Goal: Task Accomplishment & Management: Use online tool/utility

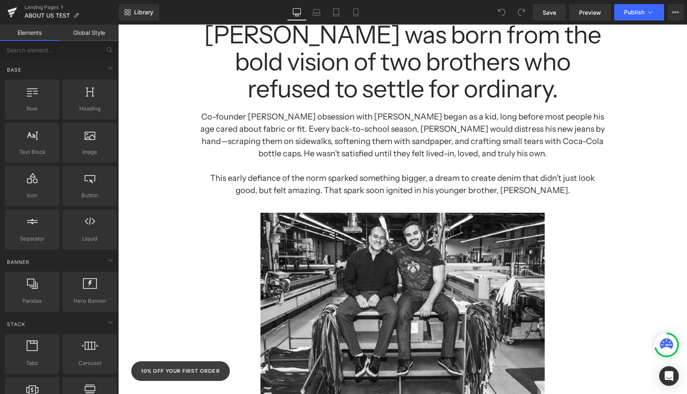
scroll to position [124, 0]
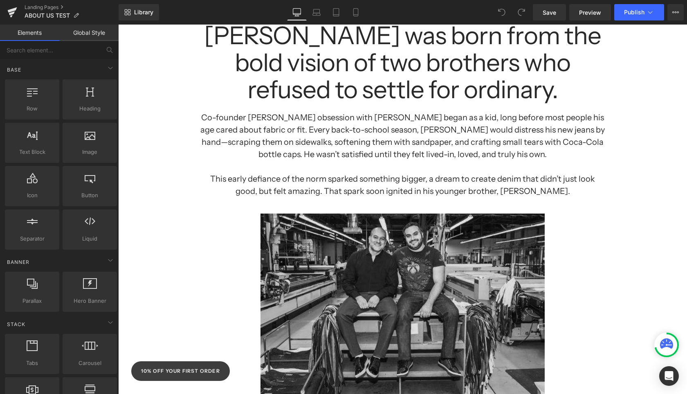
click at [419, 272] on img at bounding box center [403, 300] width 285 height 206
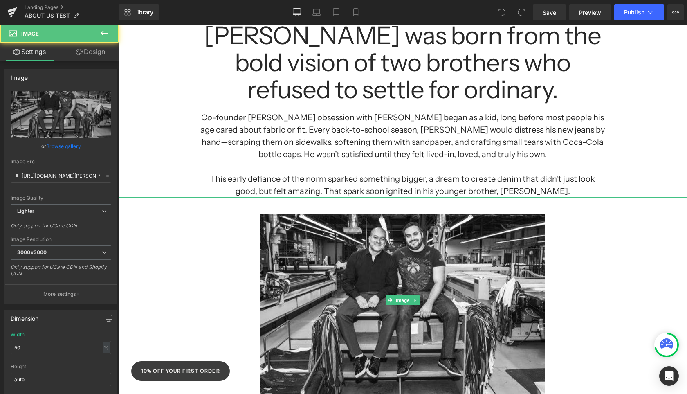
click at [640, 244] on div at bounding box center [402, 300] width 569 height 206
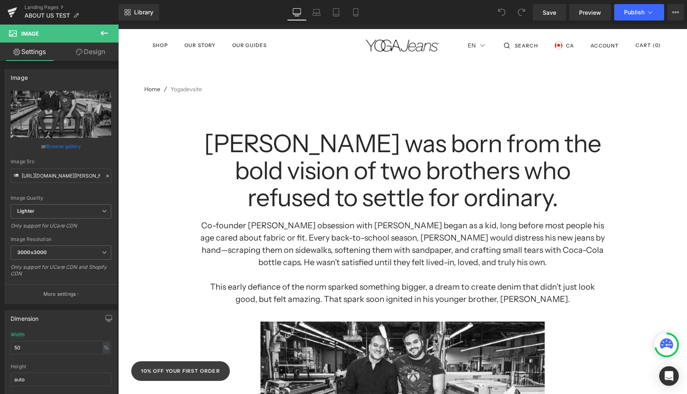
scroll to position [0, 0]
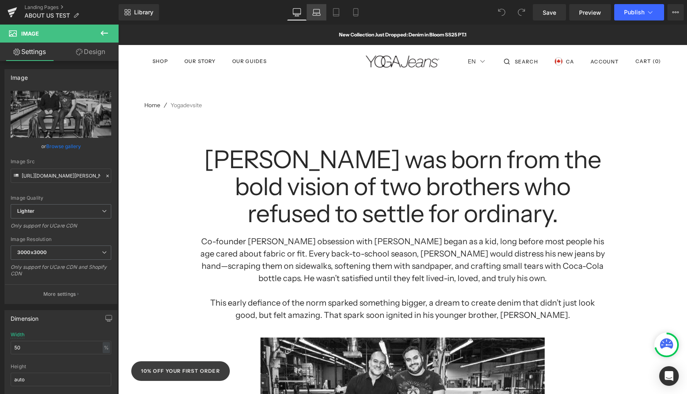
click at [314, 16] on icon at bounding box center [316, 12] width 8 height 8
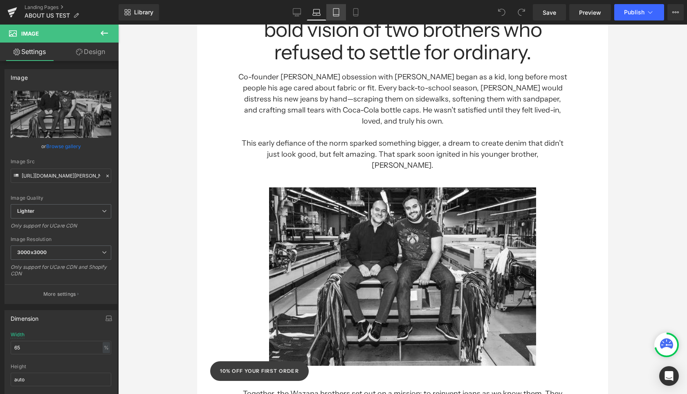
click at [337, 11] on icon at bounding box center [336, 12] width 8 height 8
type input "80"
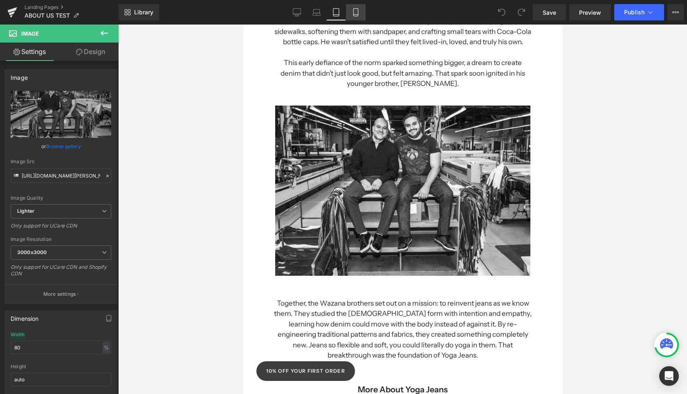
click at [354, 10] on icon at bounding box center [356, 12] width 8 height 8
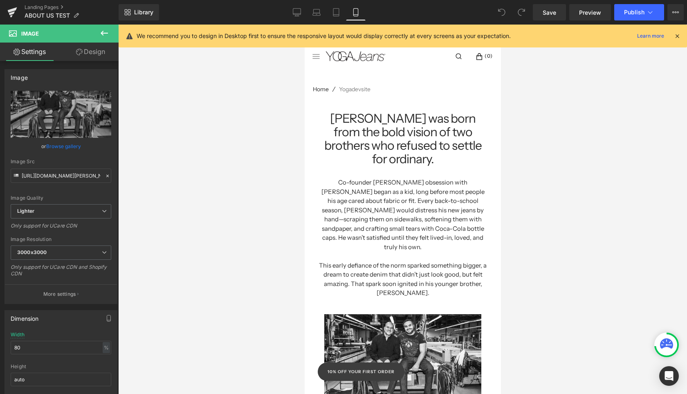
click at [469, 193] on h1 "Co-founder Eric Wazana’s obsession with denim began as a kid, long before most …" at bounding box center [403, 215] width 172 height 74
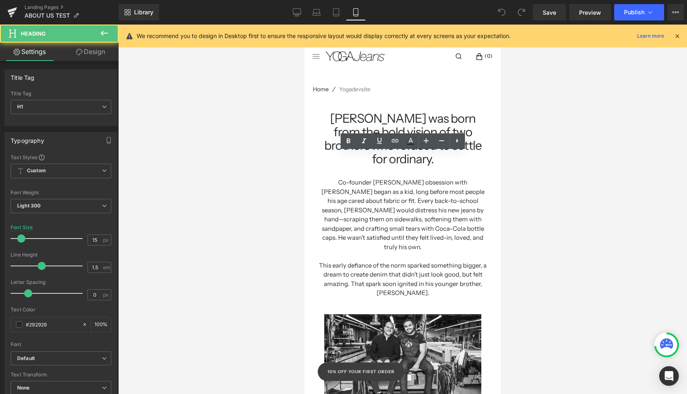
click at [510, 229] on div at bounding box center [402, 209] width 569 height 369
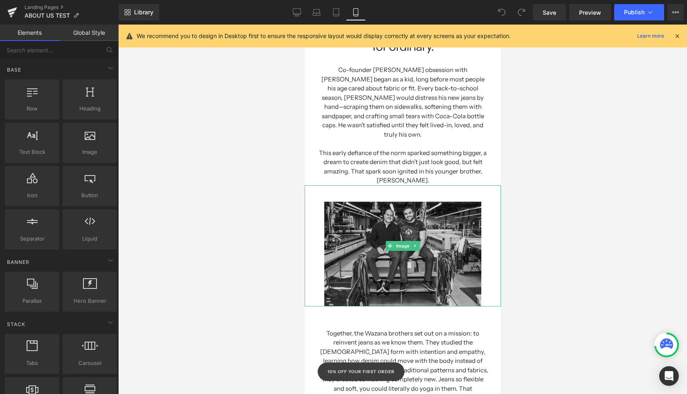
scroll to position [173, 0]
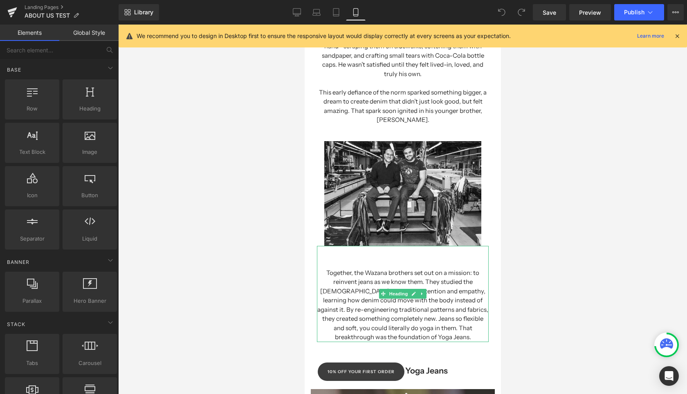
click at [477, 268] on h1 "Together, the Wazana brothers set out on a mission: to reinvent jeans as we kno…" at bounding box center [403, 305] width 172 height 74
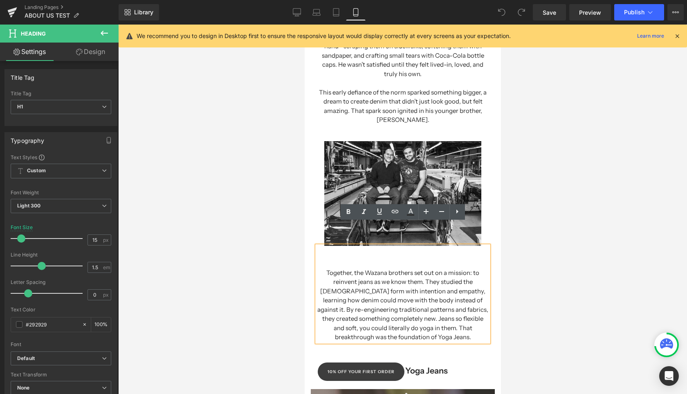
click at [570, 190] on div at bounding box center [402, 209] width 569 height 369
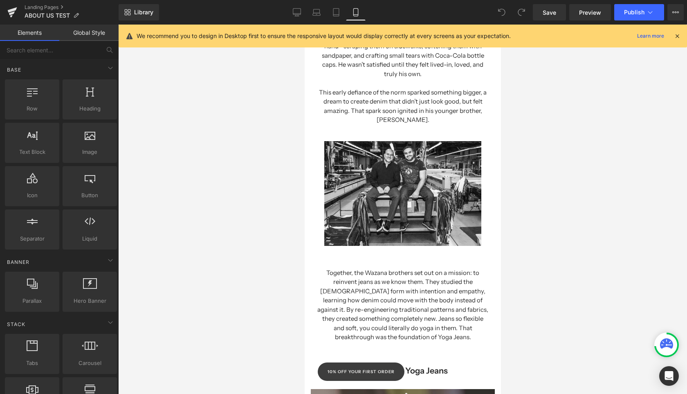
click at [470, 275] on h1 "Together, the Wazana brothers set out on a mission: to reinvent jeans as we kno…" at bounding box center [403, 305] width 172 height 74
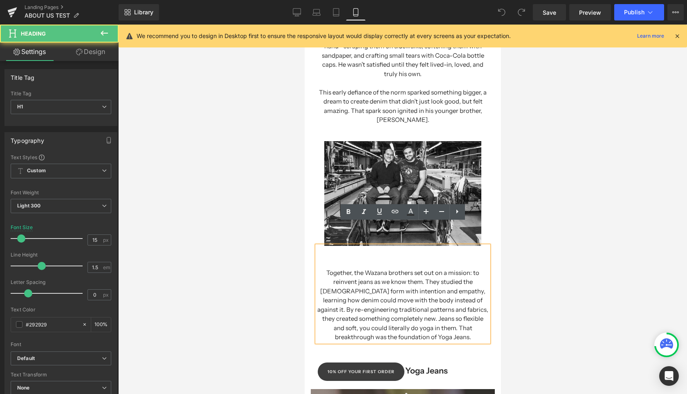
click at [565, 288] on div at bounding box center [402, 209] width 569 height 369
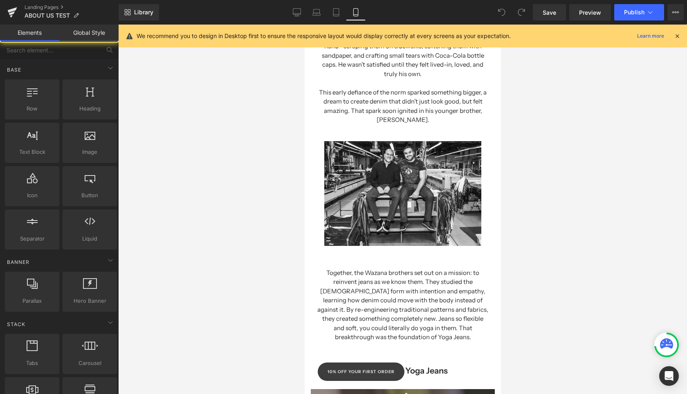
click at [452, 288] on h1 "Together, the Wazana brothers set out on a mission: to reinvent jeans as we kno…" at bounding box center [403, 305] width 172 height 74
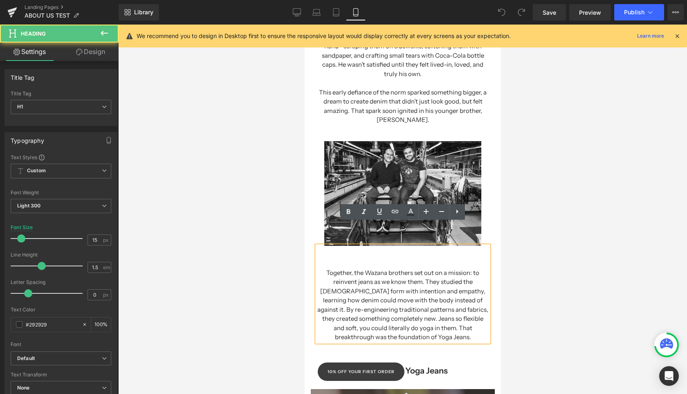
click at [455, 301] on h1 "Together, the Wazana brothers set out on a mission: to reinvent jeans as we kno…" at bounding box center [403, 305] width 172 height 74
click at [337, 11] on icon at bounding box center [336, 12] width 8 height 8
type input "17"
type input "100"
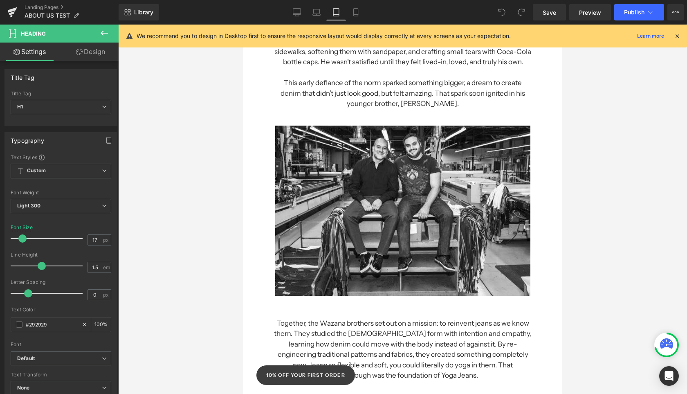
scroll to position [245, 0]
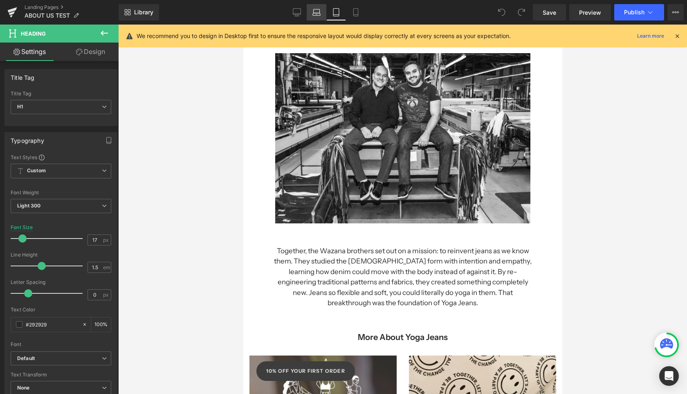
click at [321, 16] on icon at bounding box center [316, 12] width 8 height 8
type input "18"
type input "100"
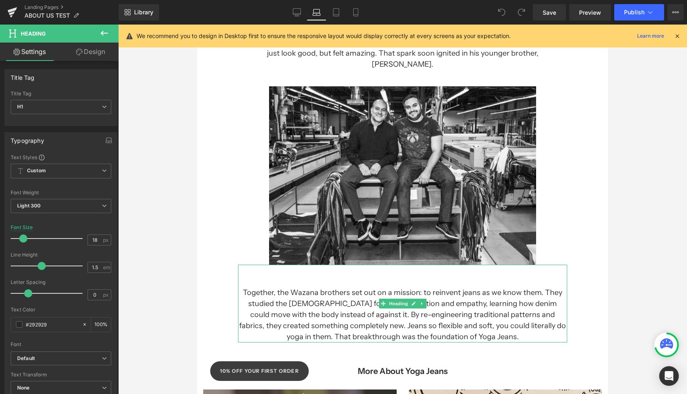
scroll to position [234, 0]
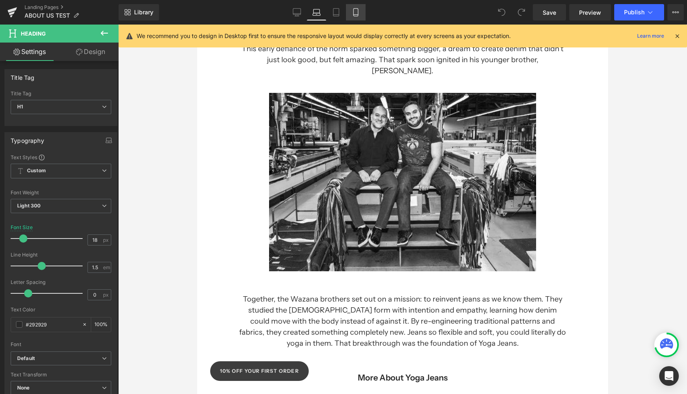
click at [354, 13] on icon at bounding box center [356, 12] width 8 height 8
type input "15"
type input "100"
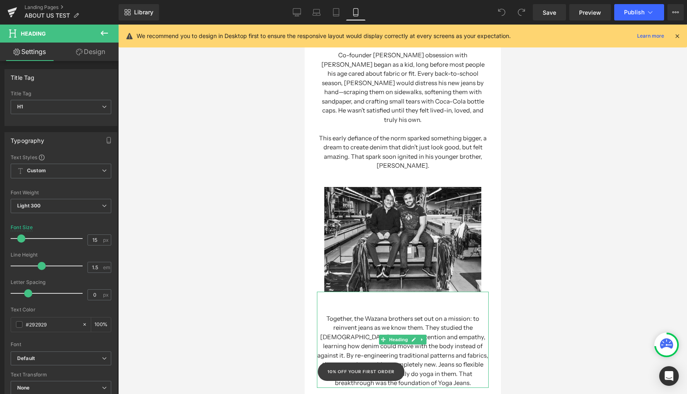
scroll to position [159, 0]
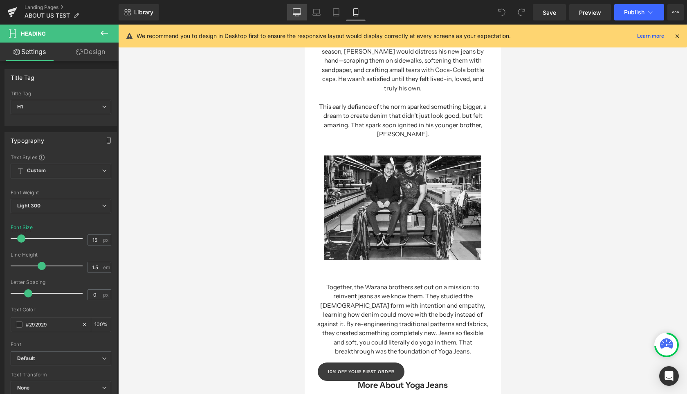
click at [295, 13] on icon at bounding box center [297, 13] width 8 height 0
type input "20"
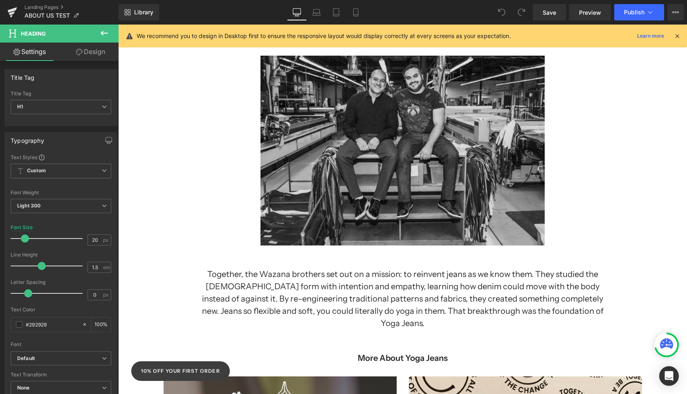
scroll to position [273, 0]
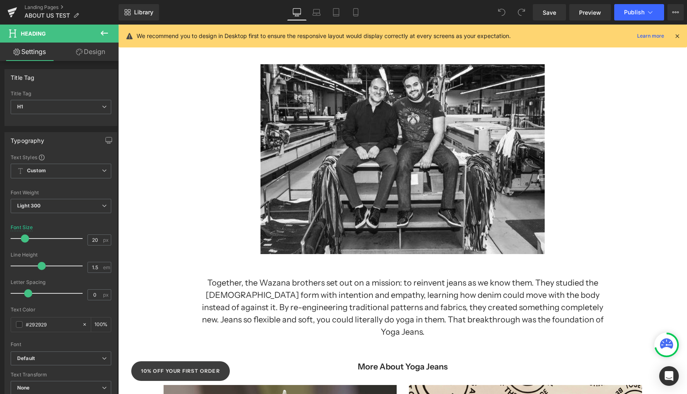
click at [424, 305] on h1 "Together, the Wazana brothers set out on a mission: to reinvent jeans as we kno…" at bounding box center [402, 306] width 405 height 61
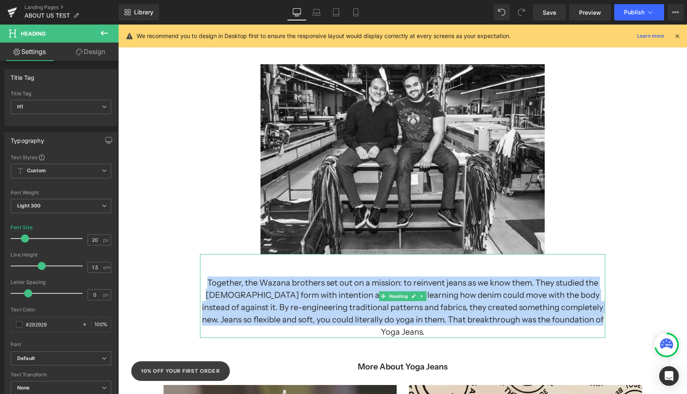
click at [410, 317] on h1 "Together, the Wazana brothers set out on a mission: to reinvent jeans as we kno…" at bounding box center [402, 306] width 405 height 61
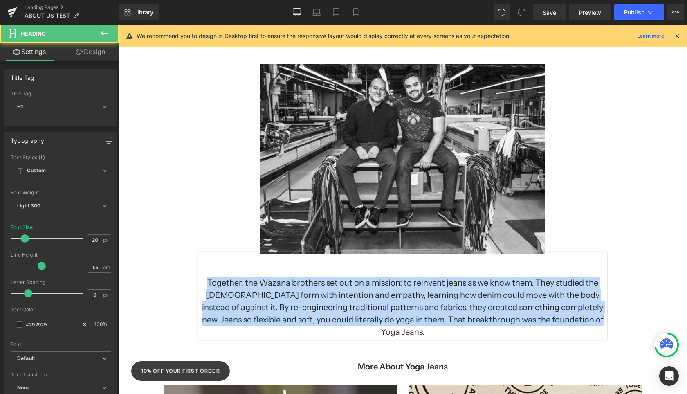
click at [453, 297] on h1 "Together, the Wazana brothers set out on a mission: to reinvent jeans as we kno…" at bounding box center [402, 306] width 405 height 61
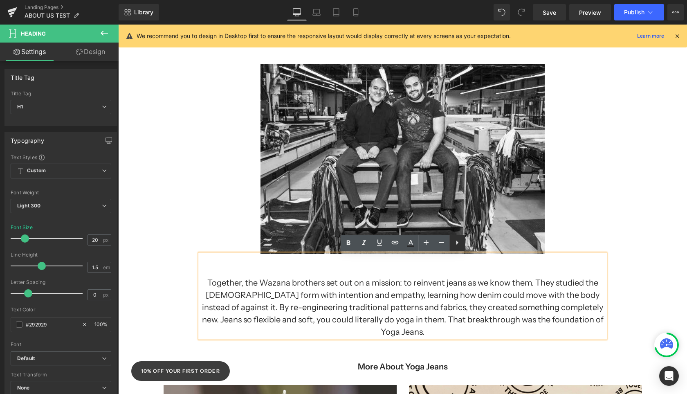
click at [458, 245] on icon at bounding box center [457, 243] width 10 height 10
click at [472, 244] on icon at bounding box center [473, 243] width 10 height 10
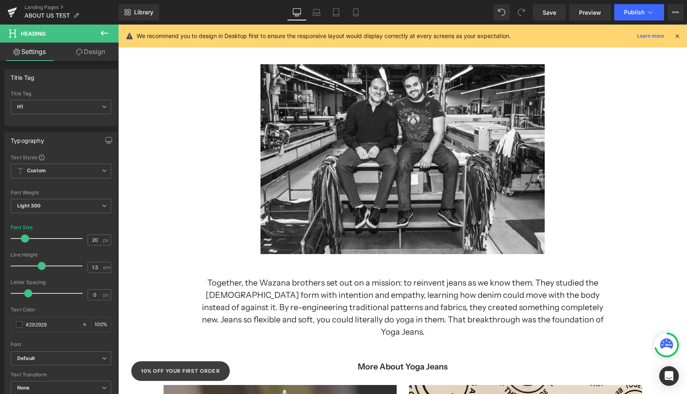
click at [89, 54] on link "Design" at bounding box center [90, 52] width 59 height 18
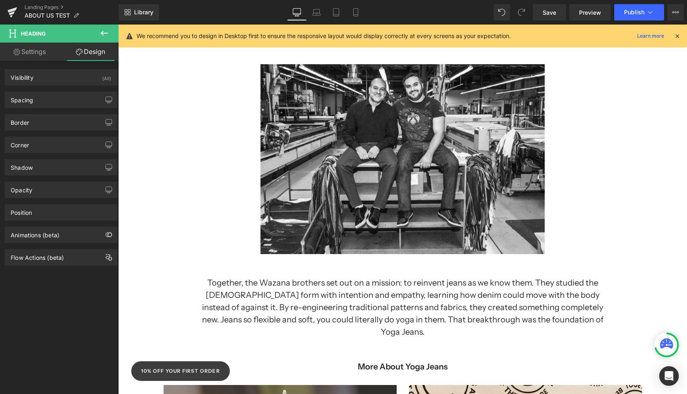
click at [35, 56] on link "Settings" at bounding box center [29, 52] width 59 height 18
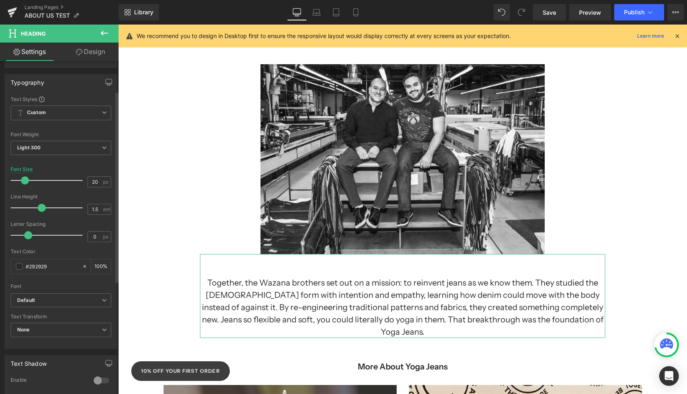
scroll to position [46, 0]
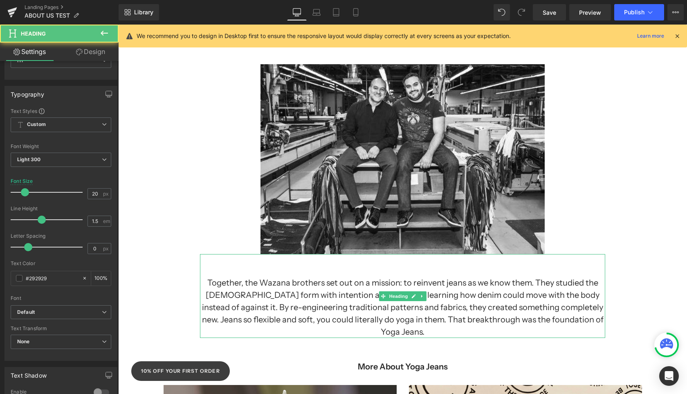
click at [279, 300] on h1 "Together, the Wazana brothers set out on a mission: to reinvent jeans as we kno…" at bounding box center [402, 306] width 405 height 61
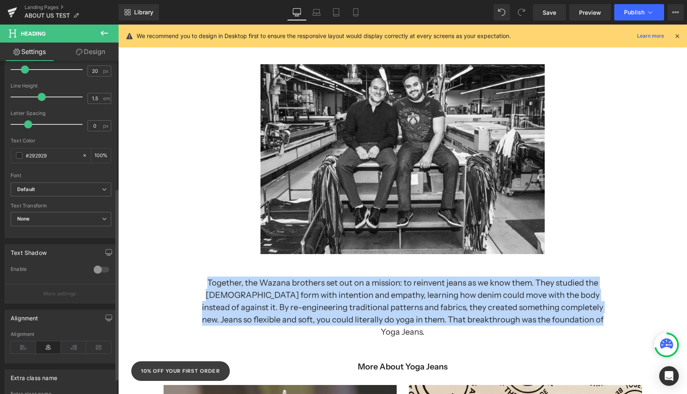
scroll to position [0, 0]
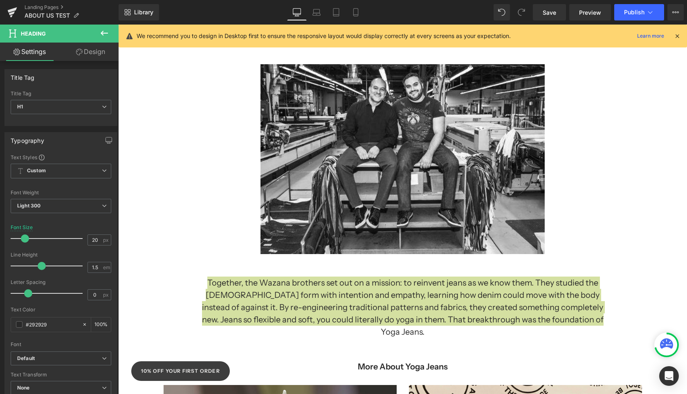
click at [92, 49] on link "Design" at bounding box center [90, 52] width 59 height 18
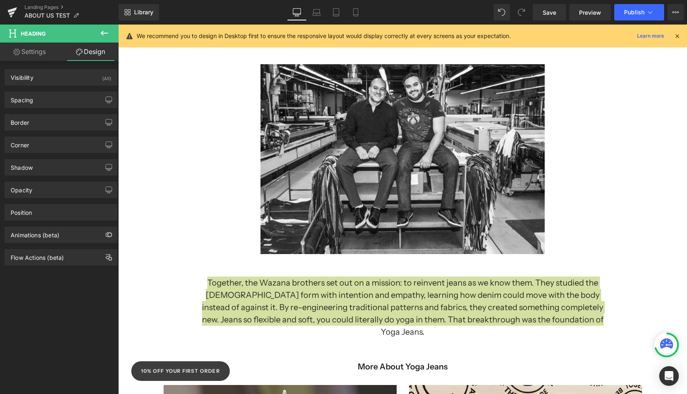
click at [24, 58] on link "Settings" at bounding box center [29, 52] width 59 height 18
type input "100"
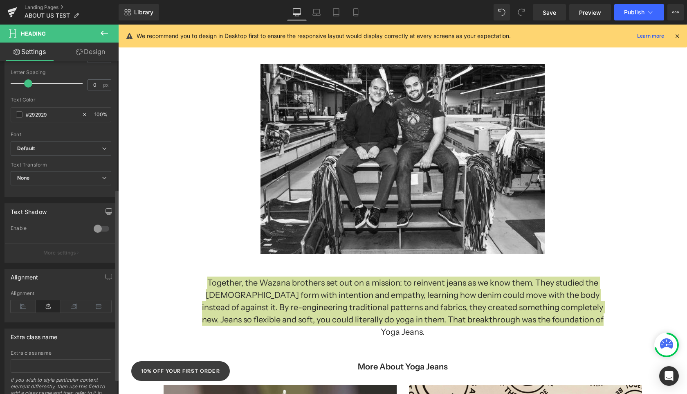
scroll to position [234, 0]
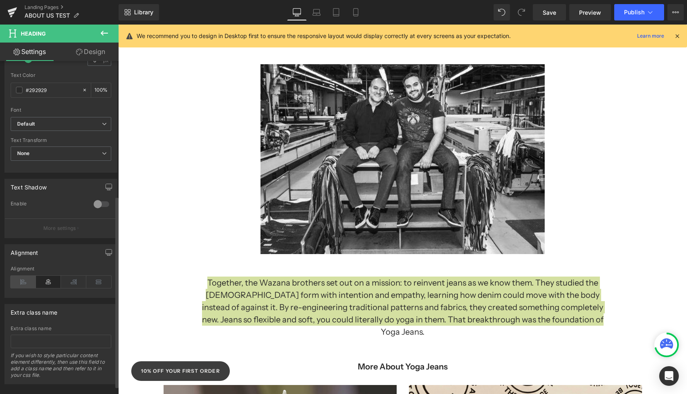
click at [24, 281] on icon at bounding box center [23, 282] width 25 height 12
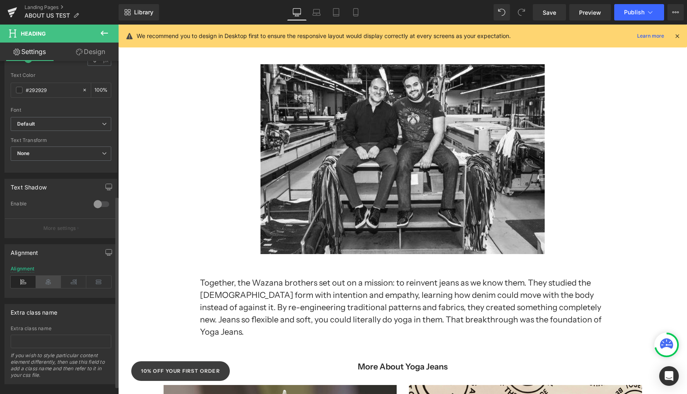
click at [40, 284] on icon at bounding box center [48, 282] width 25 height 12
click at [95, 281] on icon at bounding box center [98, 282] width 25 height 12
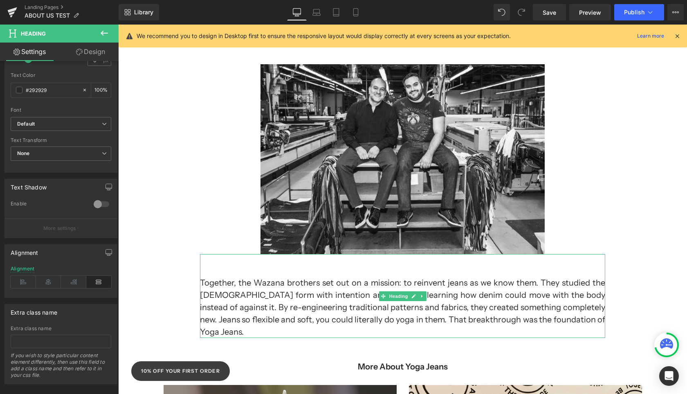
click at [445, 300] on h1 "Together, the Wazana brothers set out on a mission: to reinvent jeans as we kno…" at bounding box center [402, 306] width 405 height 61
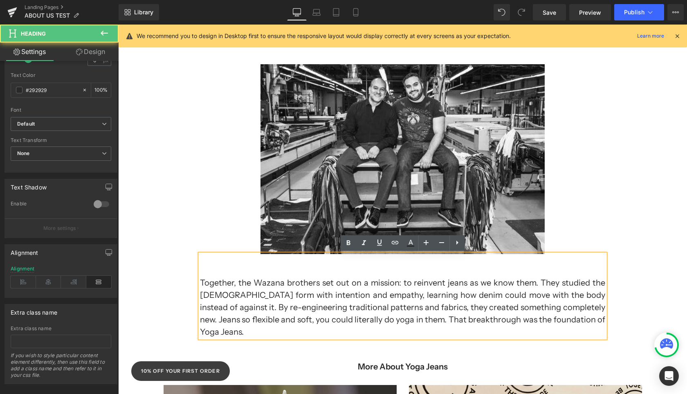
click at [515, 312] on h1 "Together, the Wazana brothers set out on a mission: to reinvent jeans as we kno…" at bounding box center [402, 306] width 405 height 61
click at [654, 297] on div "Separator Yoga Jeans was born from the bold vision of two brothers who refused …" at bounding box center [402, 244] width 569 height 809
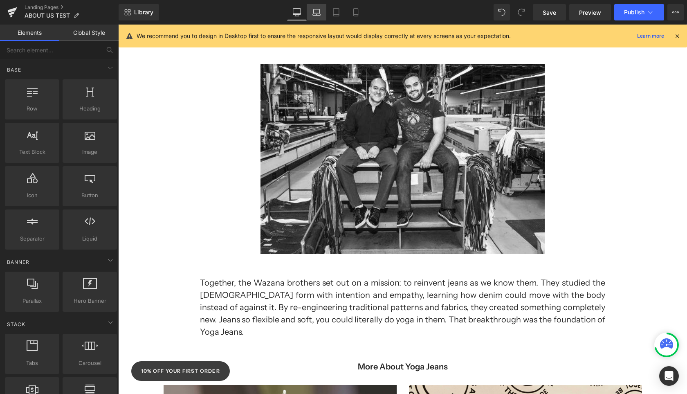
click at [319, 12] on icon at bounding box center [316, 12] width 8 height 8
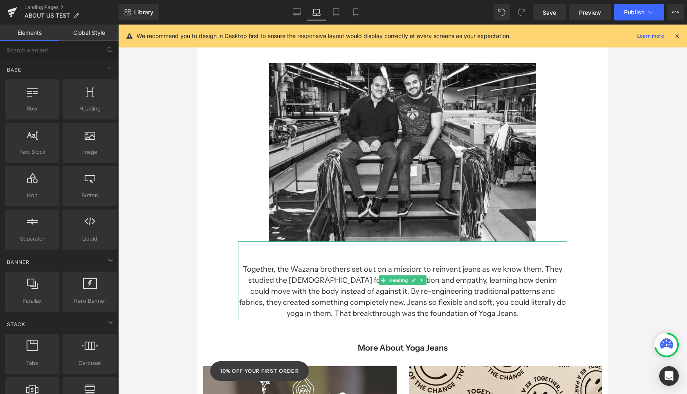
click at [411, 271] on h1 "Together, the Wazana brothers set out on a mission: to reinvent jeans as we kno…" at bounding box center [402, 291] width 329 height 55
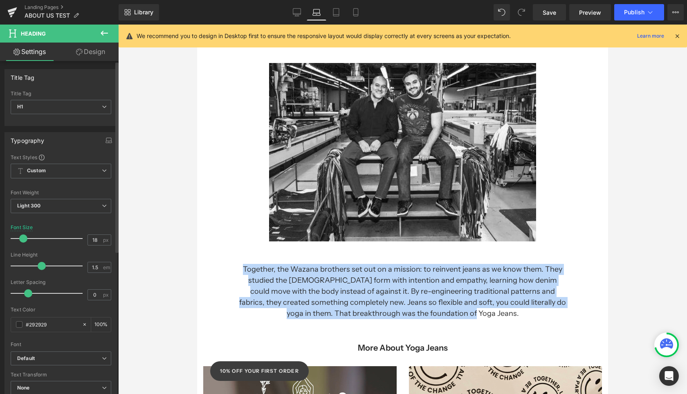
scroll to position [2, 0]
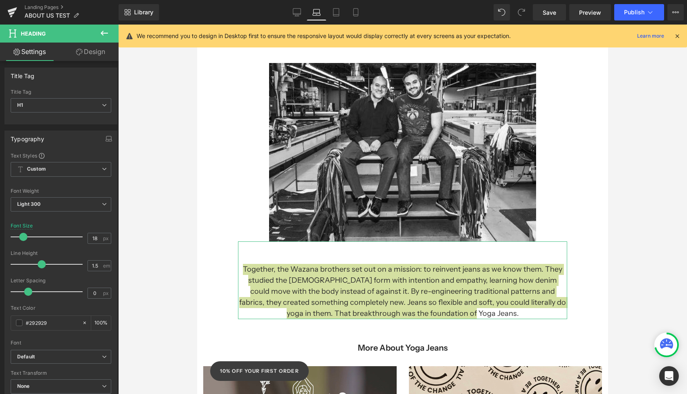
click at [95, 51] on link "Design" at bounding box center [90, 52] width 59 height 18
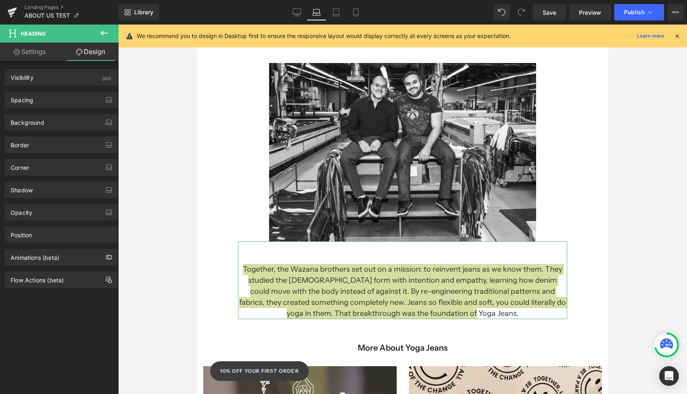
click at [33, 49] on link "Settings" at bounding box center [29, 52] width 59 height 18
type input "100"
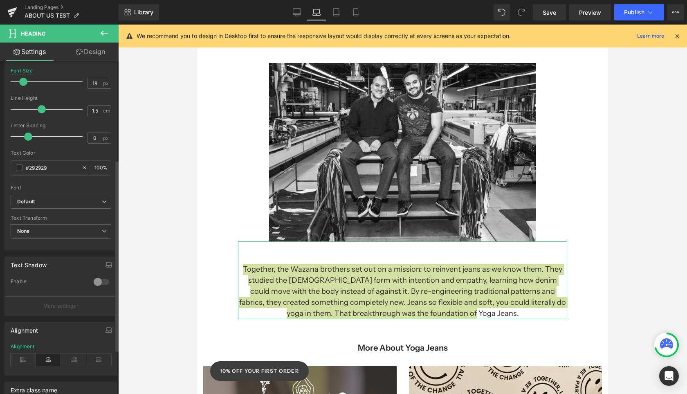
scroll to position [194, 0]
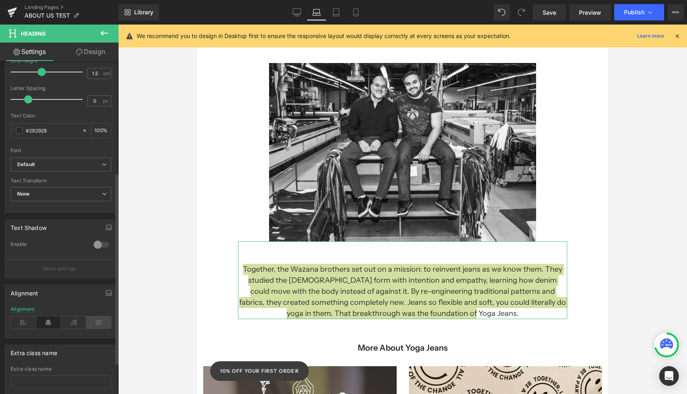
click at [93, 321] on icon at bounding box center [98, 322] width 25 height 12
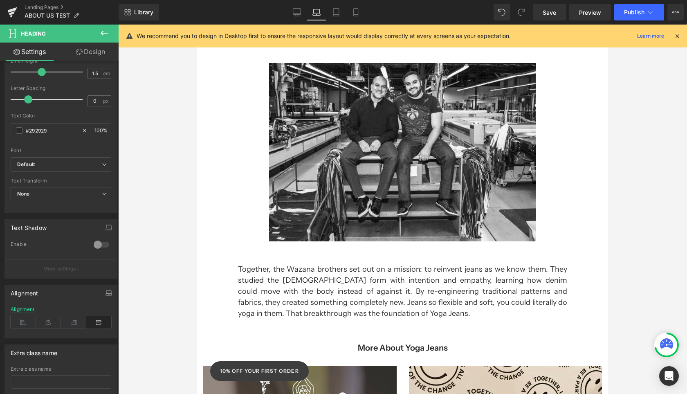
click at [602, 238] on div "Separator Yoga Jeans was born from the bold vision of two brothers who refused …" at bounding box center [402, 225] width 411 height 757
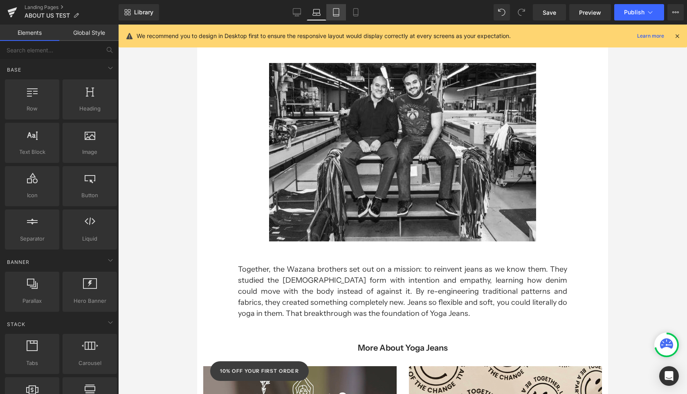
click at [342, 11] on link "Tablet" at bounding box center [336, 12] width 20 height 16
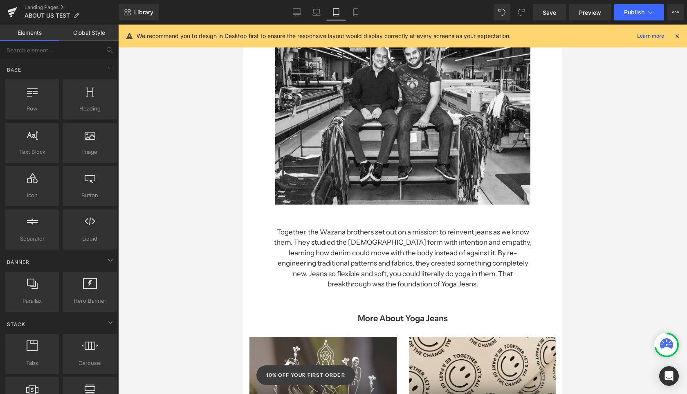
scroll to position [257, 0]
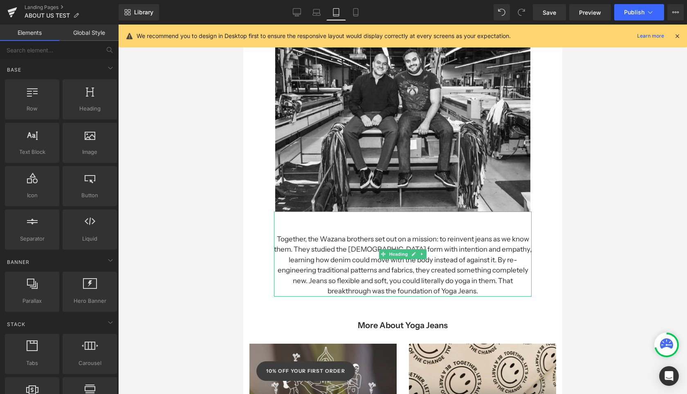
click at [455, 272] on h1 "Together, the Wazana brothers set out on a mission: to reinvent jeans as we kno…" at bounding box center [403, 265] width 258 height 63
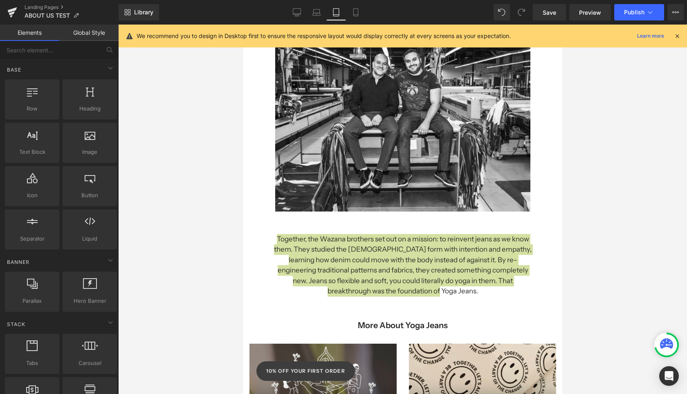
click at [203, 223] on div at bounding box center [402, 209] width 569 height 369
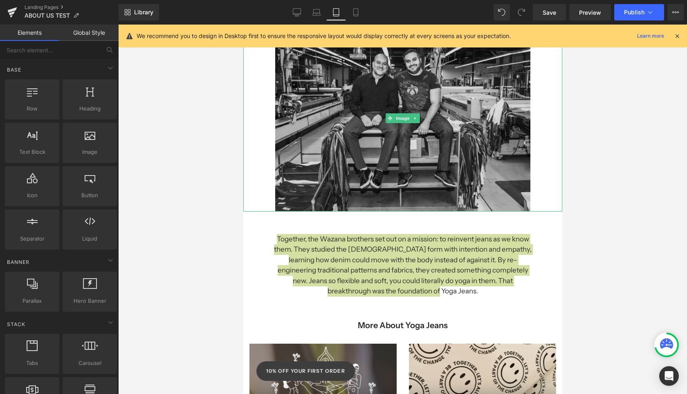
scroll to position [0, 0]
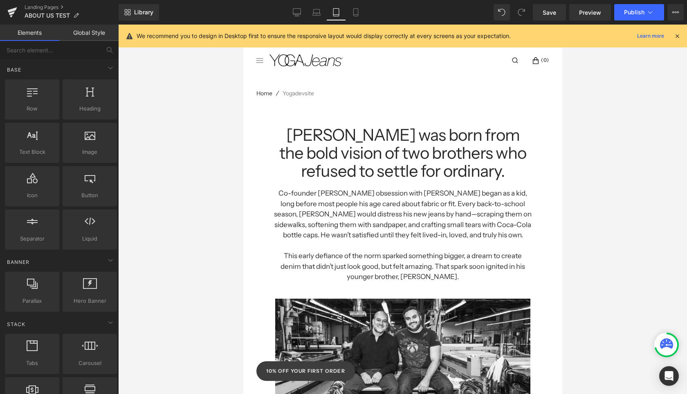
click at [585, 205] on div at bounding box center [402, 209] width 569 height 369
click at [554, 17] on link "Save" at bounding box center [549, 12] width 33 height 16
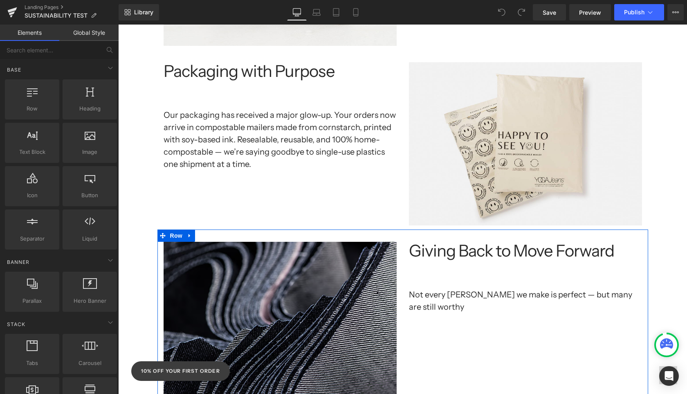
scroll to position [1129, 0]
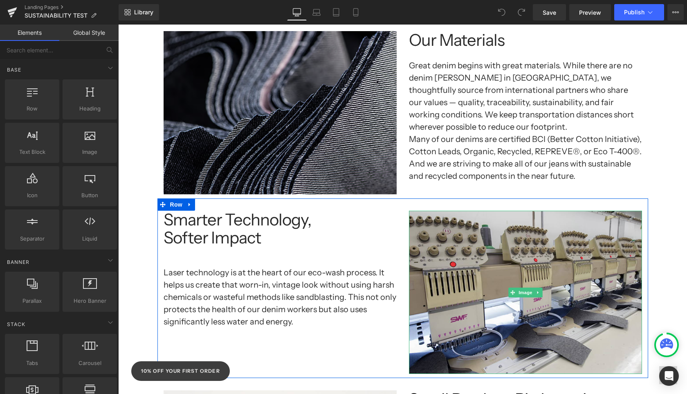
scroll to position [625, 0]
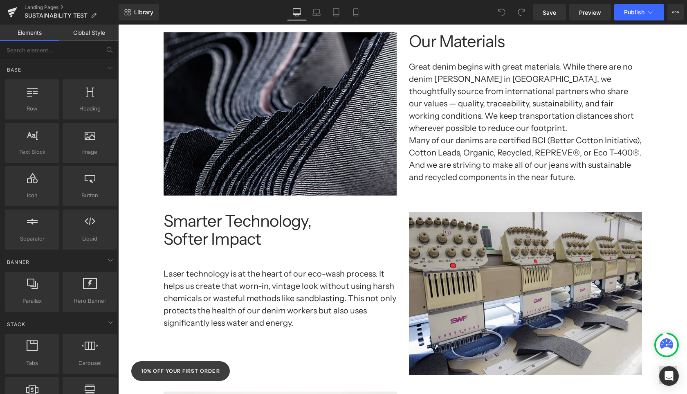
click at [658, 247] on div "Separator Sustainability at Yoga Jeans: Growing Together, Doing Better Heading …" at bounding box center [402, 358] width 569 height 1741
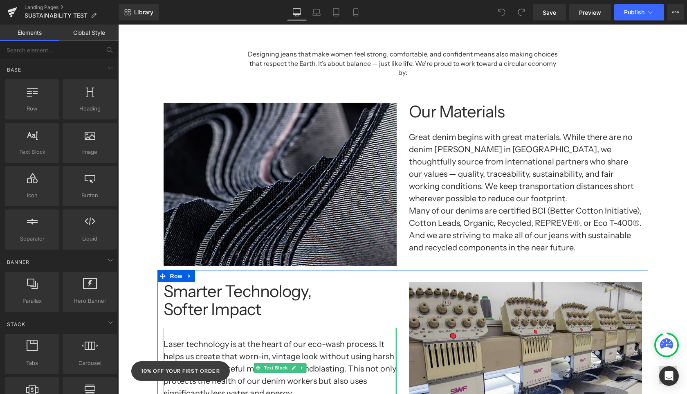
scroll to position [537, 0]
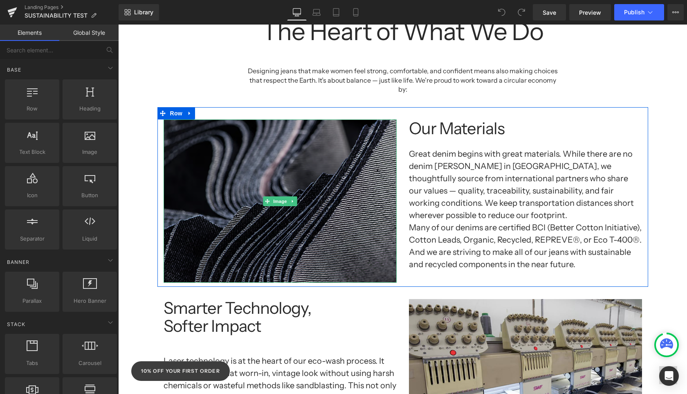
click at [281, 221] on img at bounding box center [280, 200] width 233 height 163
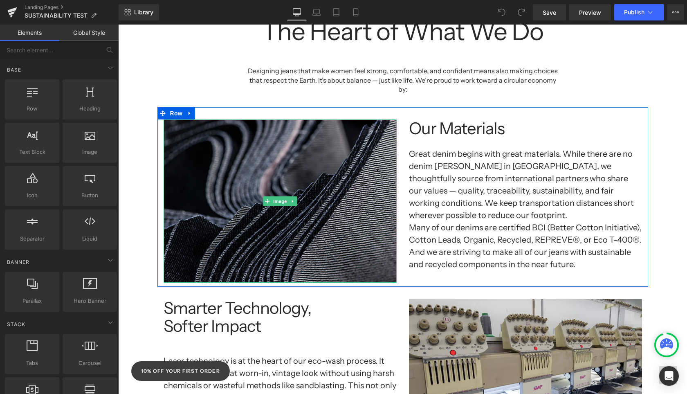
click at [378, 209] on img at bounding box center [280, 200] width 233 height 163
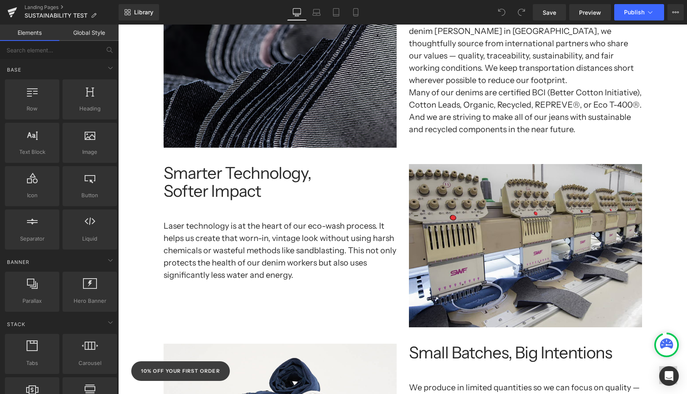
scroll to position [691, 0]
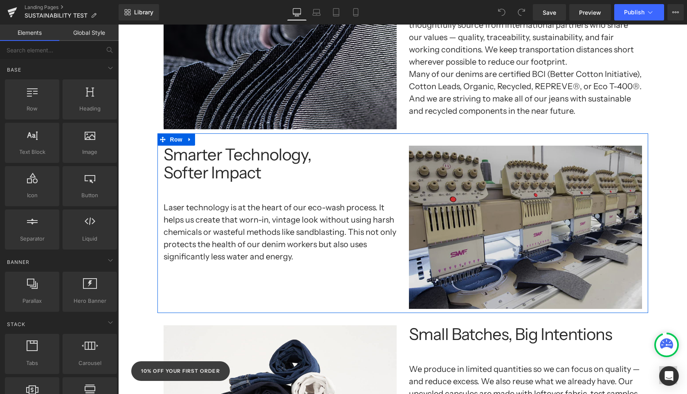
click at [499, 279] on img at bounding box center [525, 227] width 233 height 163
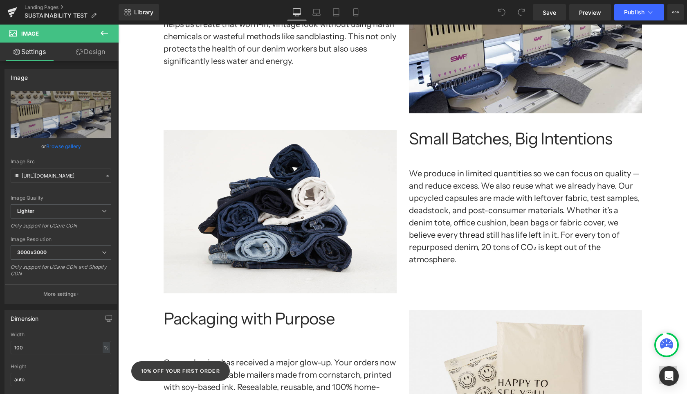
scroll to position [888, 0]
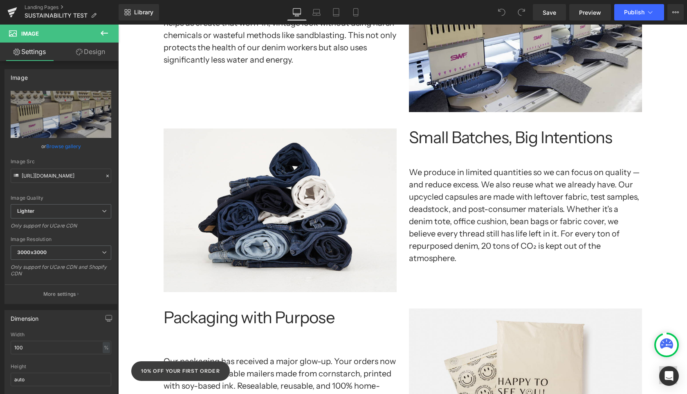
click at [133, 280] on div "Separator Sustainability at Yoga Jeans: Growing Together, Doing Better Heading …" at bounding box center [402, 95] width 569 height 1741
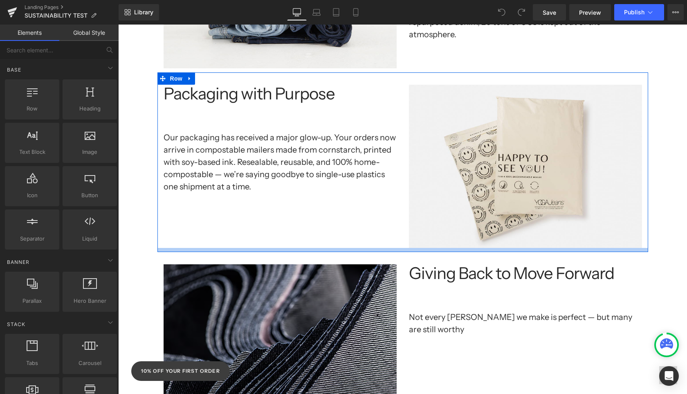
scroll to position [1258, 0]
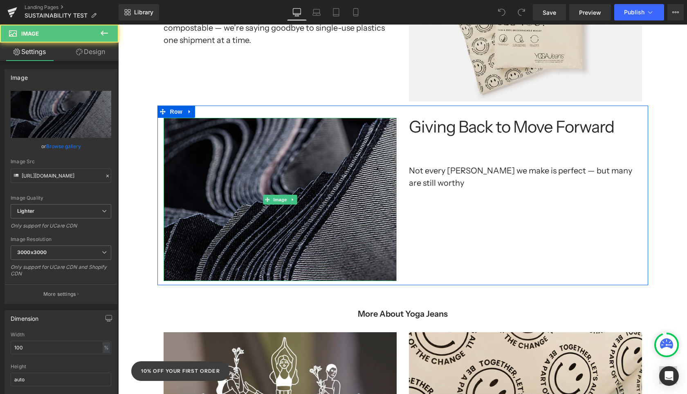
click at [303, 164] on img at bounding box center [280, 199] width 233 height 163
click at [330, 246] on img at bounding box center [280, 199] width 233 height 163
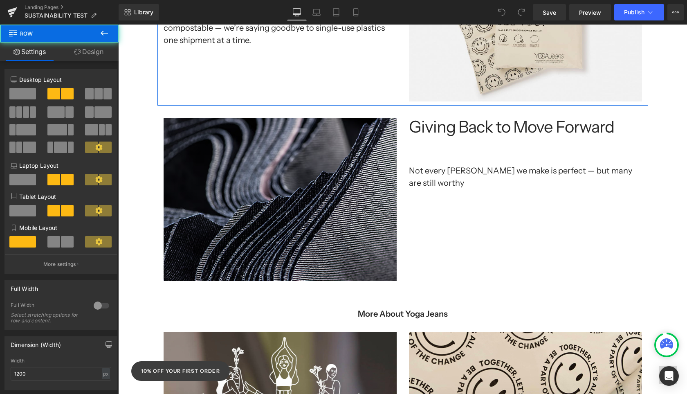
click at [322, 73] on div "Packaging with Purpose Heading Our packaging has received a major glow-up. Your…" at bounding box center [402, 16] width 491 height 180
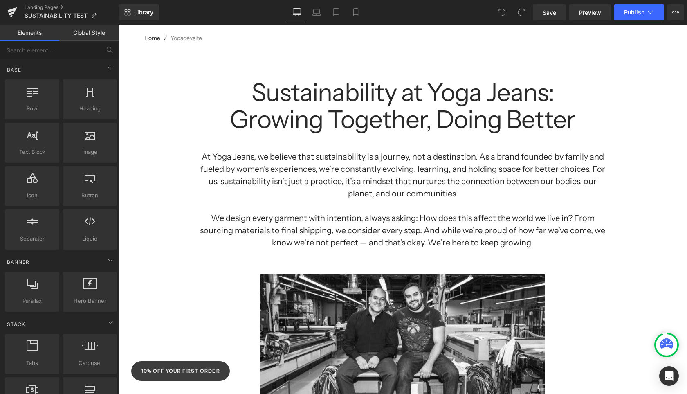
scroll to position [0, 0]
